Goal: Navigation & Orientation: Find specific page/section

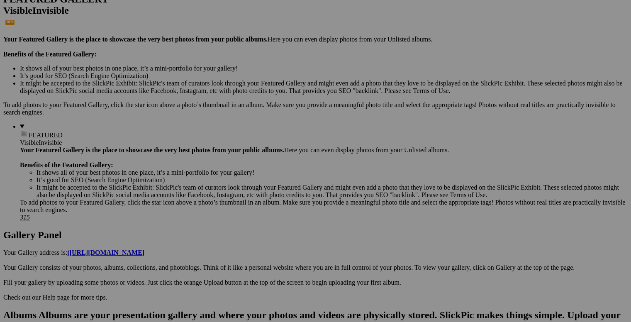
scroll to position [302, 0]
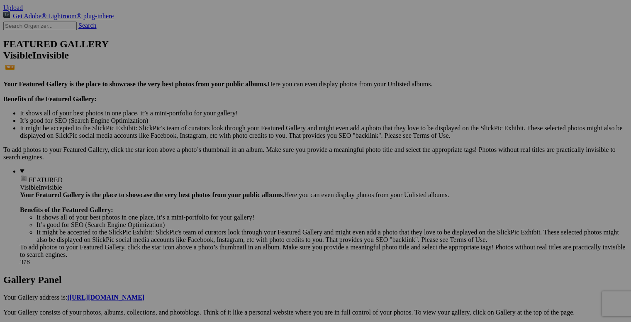
scroll to position [249, 0]
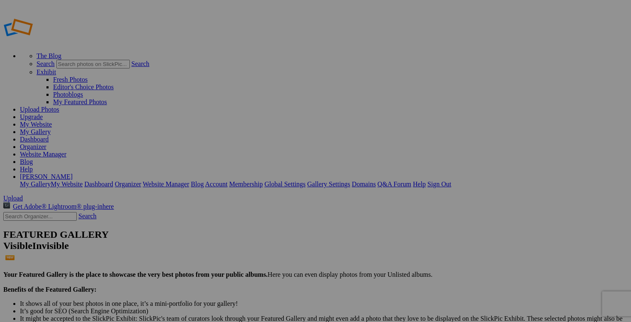
type input "[US_STATE]"
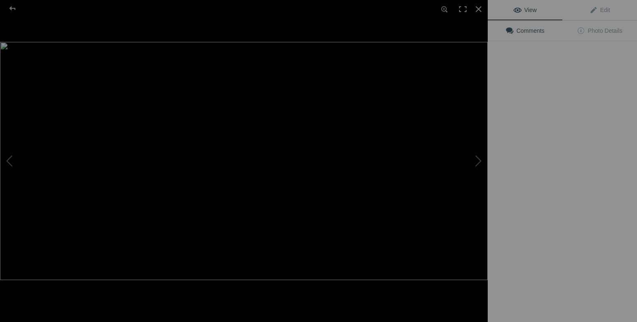
click at [228, 229] on img at bounding box center [244, 161] width 488 height 238
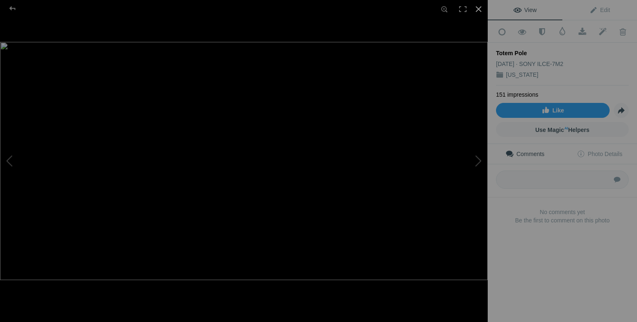
click at [480, 7] on div at bounding box center [479, 9] width 18 height 18
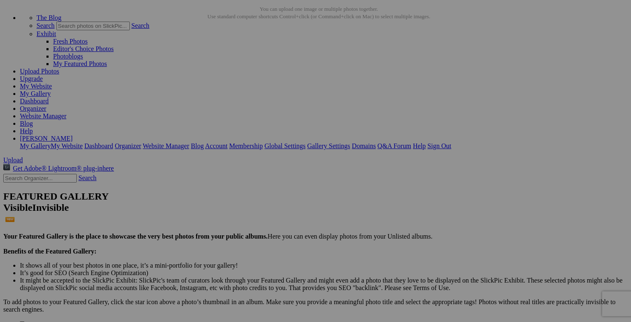
scroll to position [83, 0]
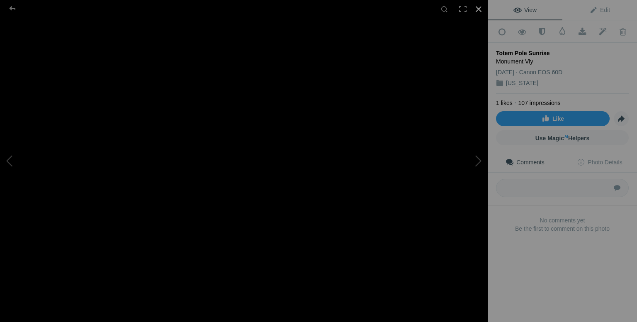
click at [480, 6] on div at bounding box center [479, 9] width 18 height 18
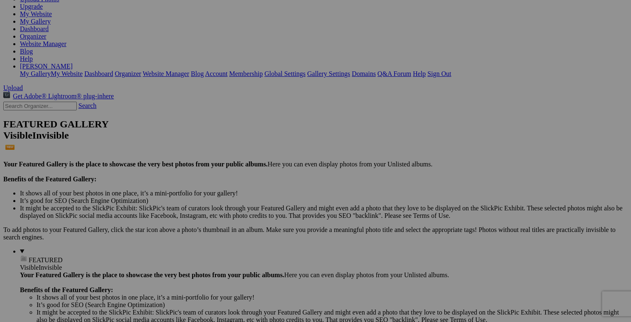
scroll to position [125, 0]
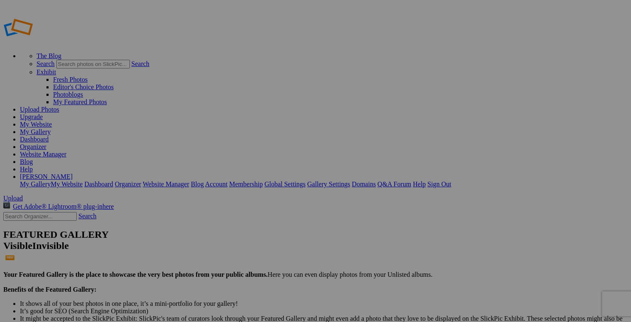
type input "[US_STATE] '16"
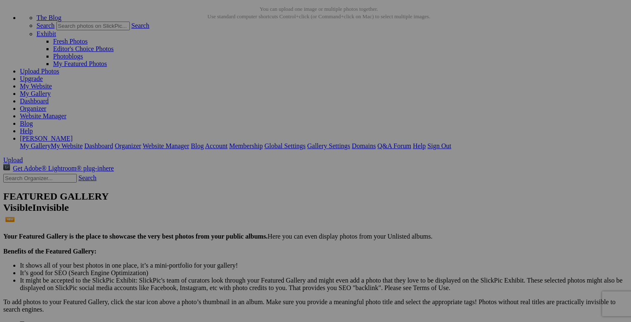
scroll to position [83, 0]
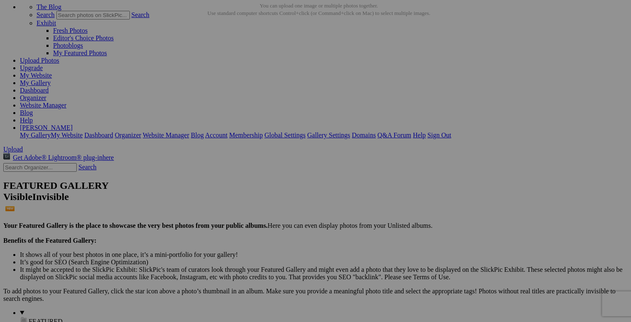
scroll to position [125, 0]
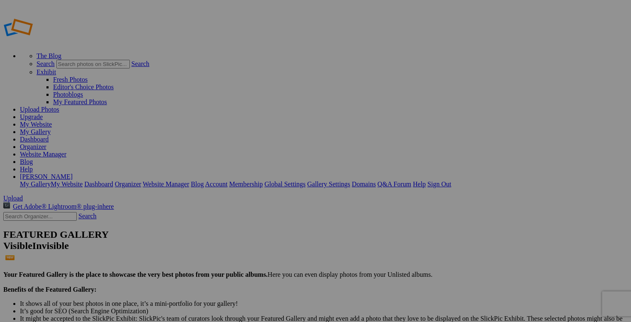
type input "Columbia River Gorge '14"
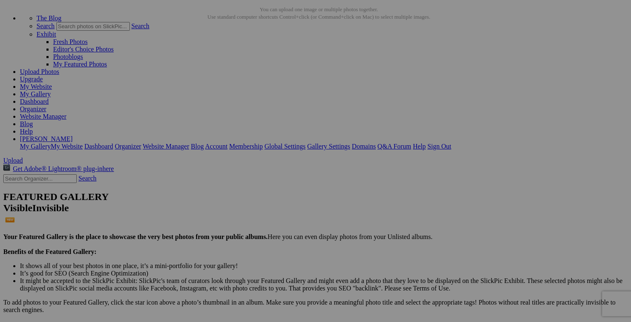
scroll to position [83, 0]
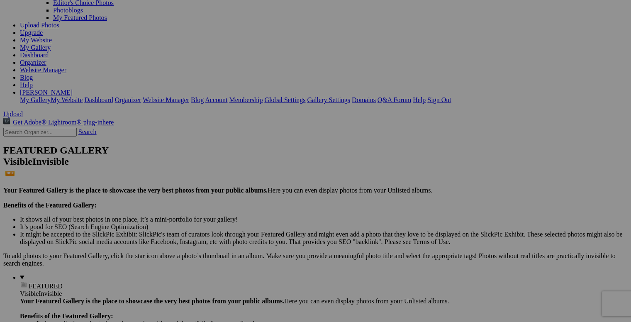
scroll to position [125, 0]
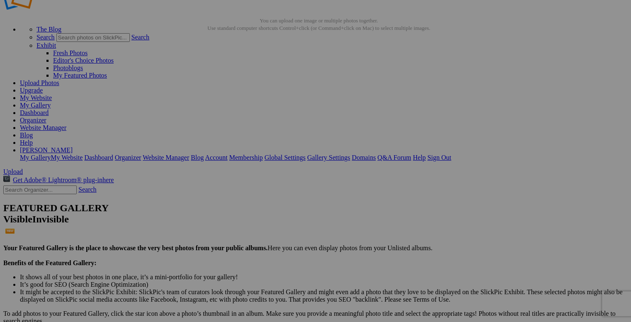
scroll to position [42, 0]
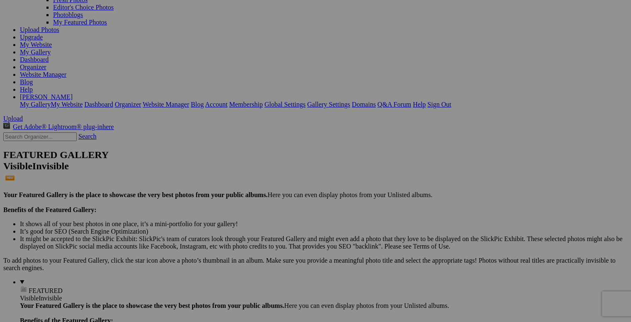
scroll to position [83, 0]
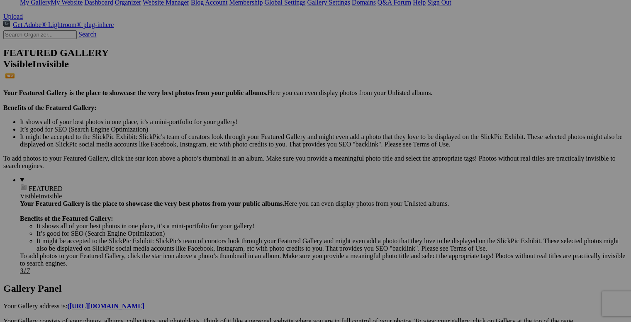
scroll to position [208, 0]
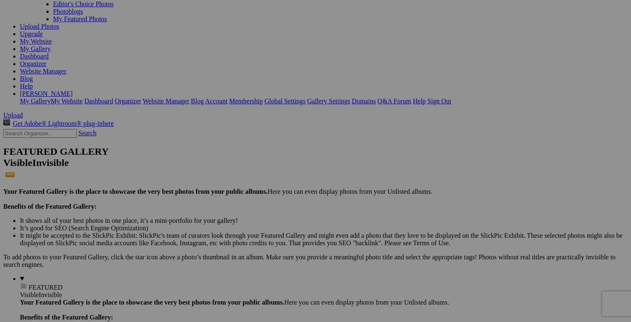
scroll to position [42, 0]
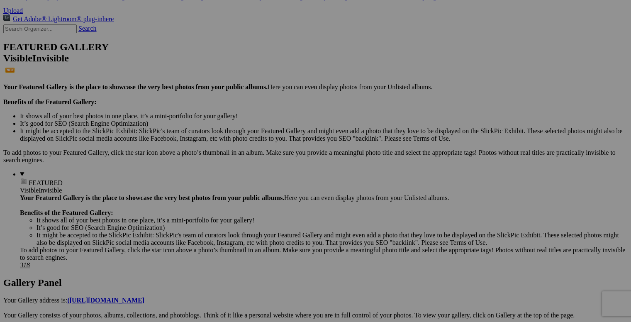
scroll to position [208, 0]
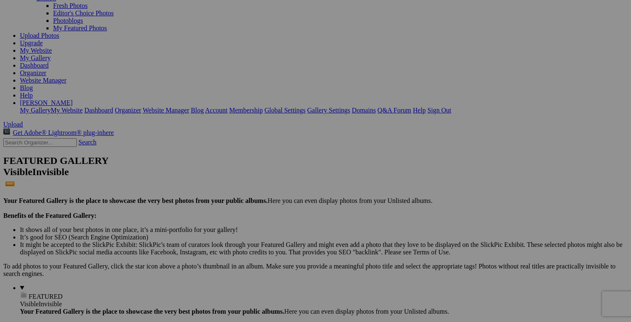
scroll to position [83, 0]
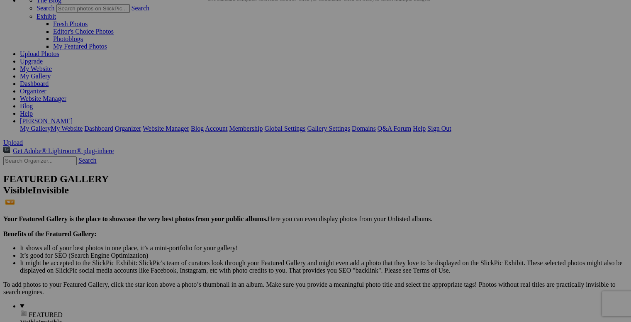
scroll to position [42, 0]
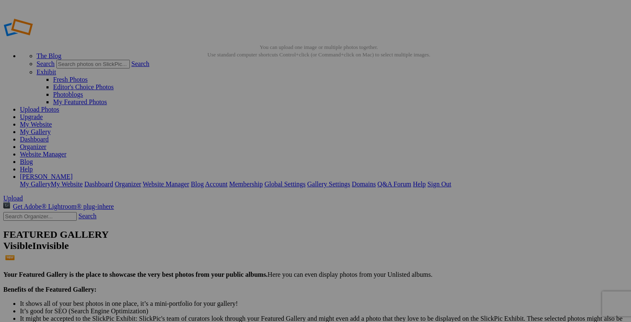
click at [310, 127] on img at bounding box center [305, 124] width 62 height 62
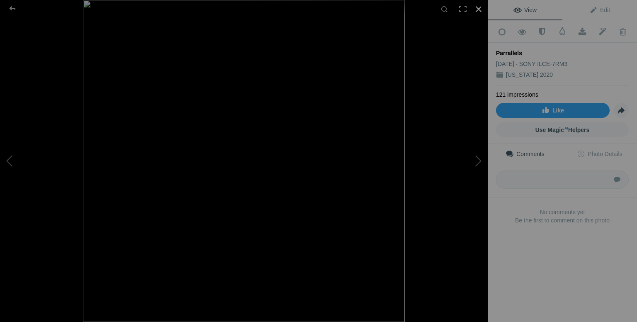
click at [480, 6] on div at bounding box center [479, 9] width 18 height 18
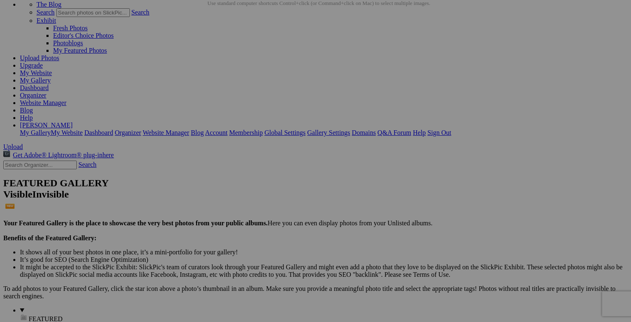
scroll to position [83, 0]
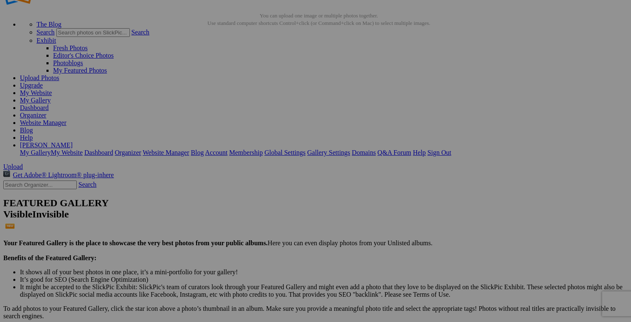
scroll to position [83, 0]
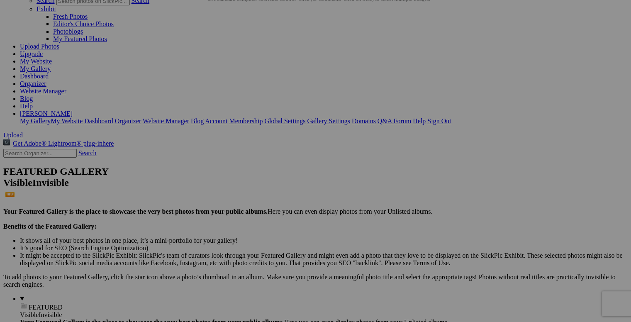
scroll to position [42, 0]
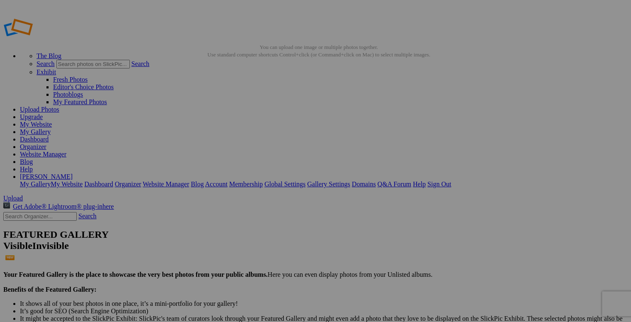
click at [0, 0] on div "Comments Photo Details" at bounding box center [0, 0] width 0 height 0
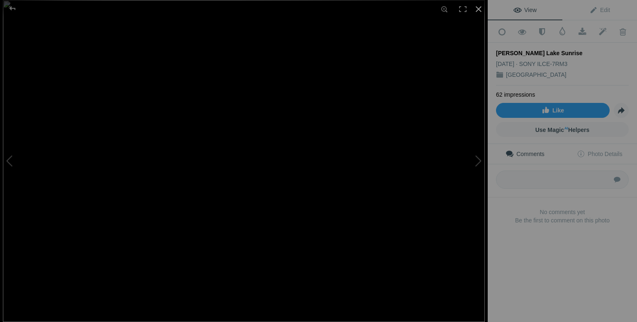
click at [481, 11] on div at bounding box center [479, 9] width 18 height 18
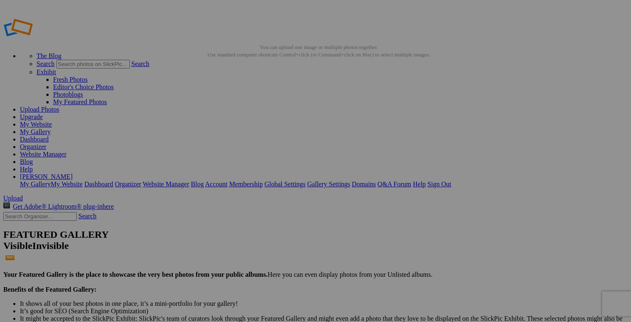
click at [237, 125] on img at bounding box center [231, 124] width 62 height 42
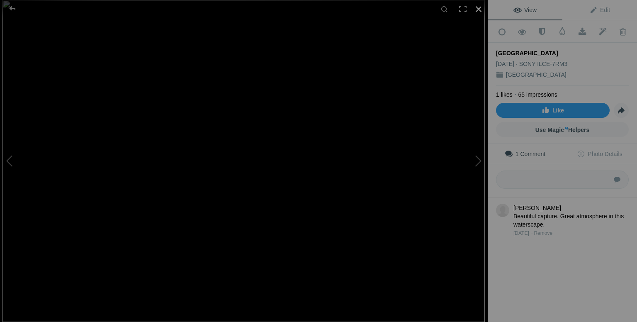
click at [478, 9] on div at bounding box center [479, 9] width 18 height 18
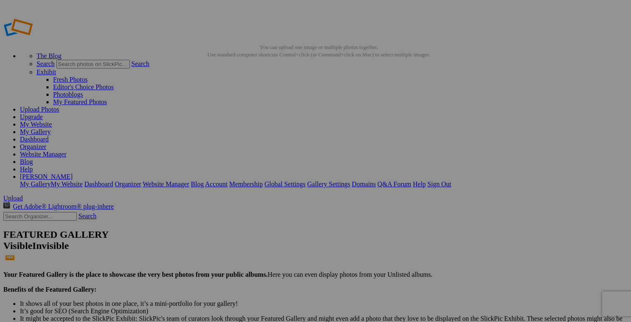
click at [302, 118] on img at bounding box center [305, 124] width 62 height 42
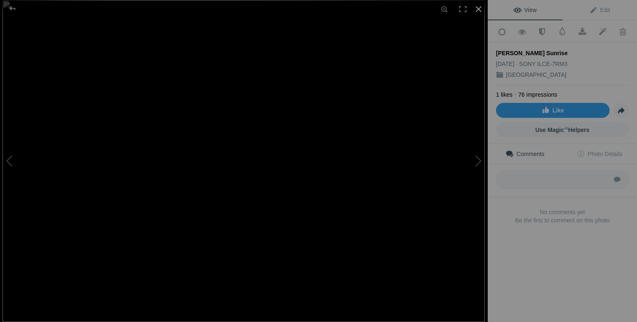
click at [474, 8] on div at bounding box center [479, 9] width 18 height 18
